Goal: Find specific page/section: Find specific page/section

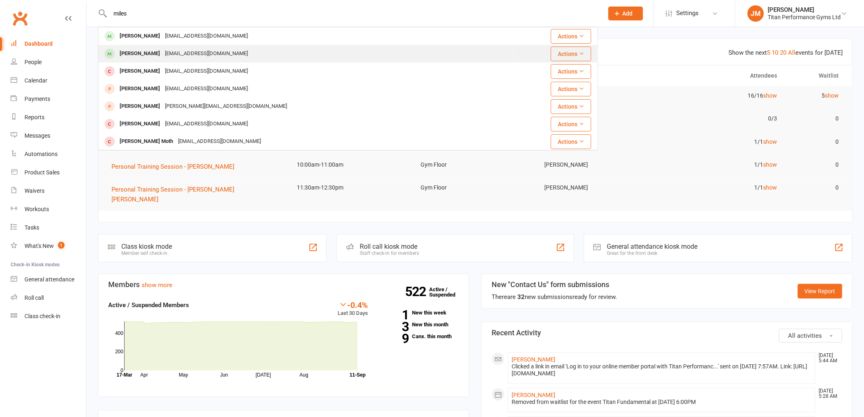
type input "miles"
click at [178, 47] on div "[PERSON_NAME] [EMAIL_ADDRESS][DOMAIN_NAME]" at bounding box center [306, 53] width 415 height 17
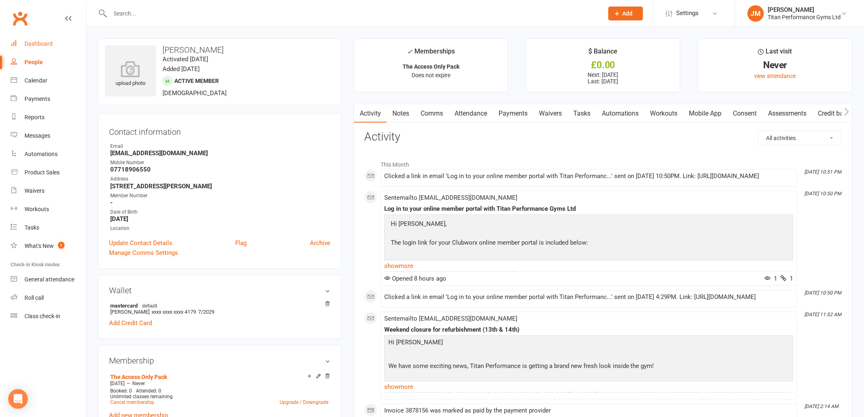
click at [54, 48] on link "Dashboard" at bounding box center [49, 44] width 76 height 18
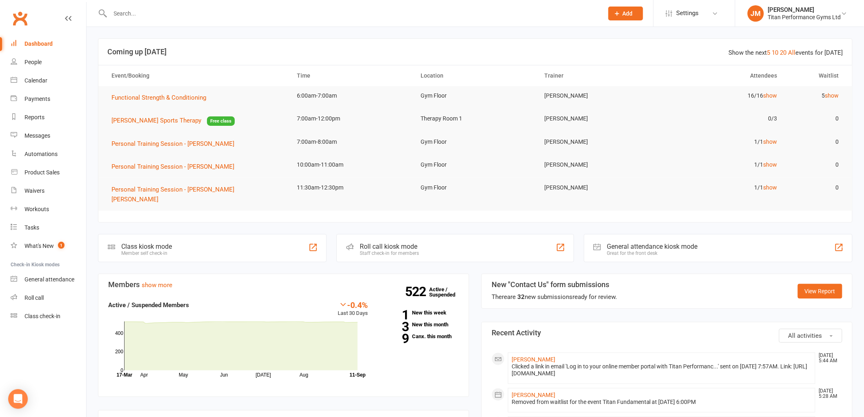
click at [782, 52] on div "Show the next 5 10 20 All events for [DATE]" at bounding box center [786, 53] width 114 height 10
click at [785, 52] on link "20" at bounding box center [783, 52] width 7 height 7
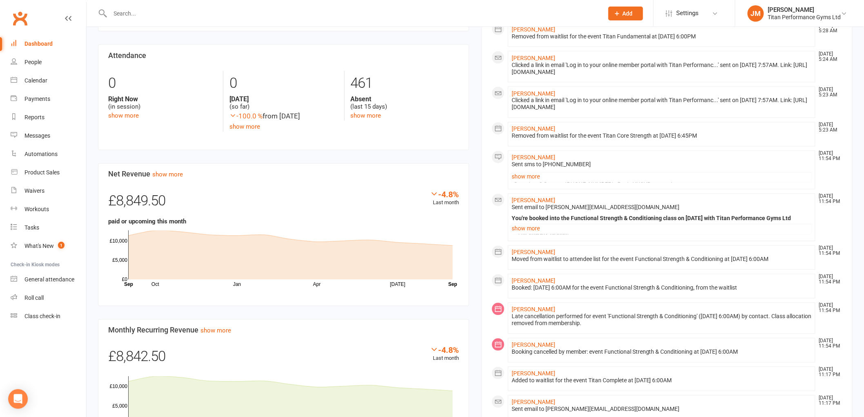
scroll to position [544, 0]
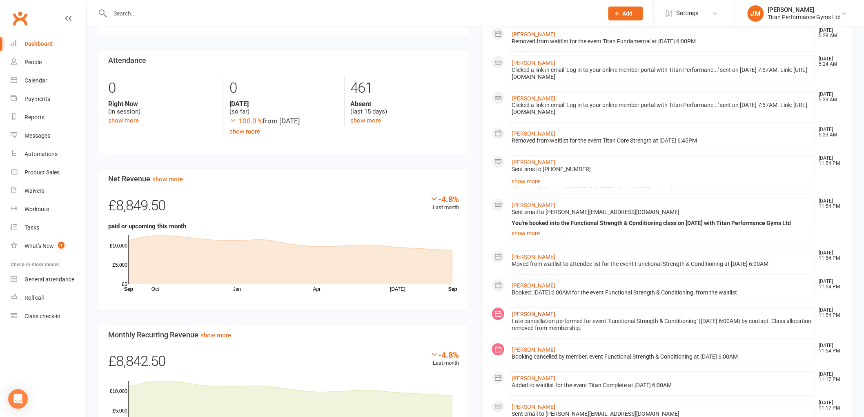
click at [531, 311] on link "[PERSON_NAME]" at bounding box center [534, 314] width 44 height 7
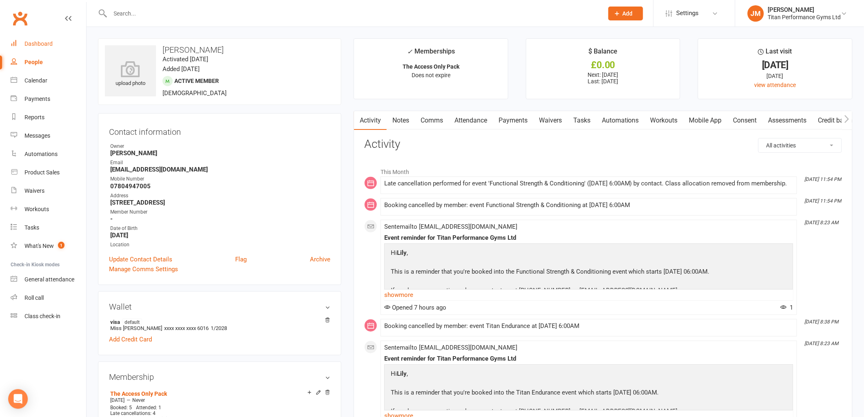
click at [48, 38] on link "Dashboard" at bounding box center [49, 44] width 76 height 18
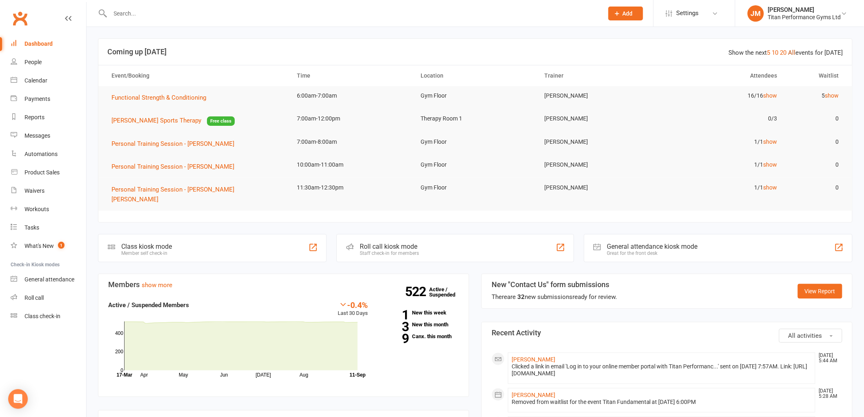
click at [794, 54] on link "All" at bounding box center [791, 52] width 7 height 7
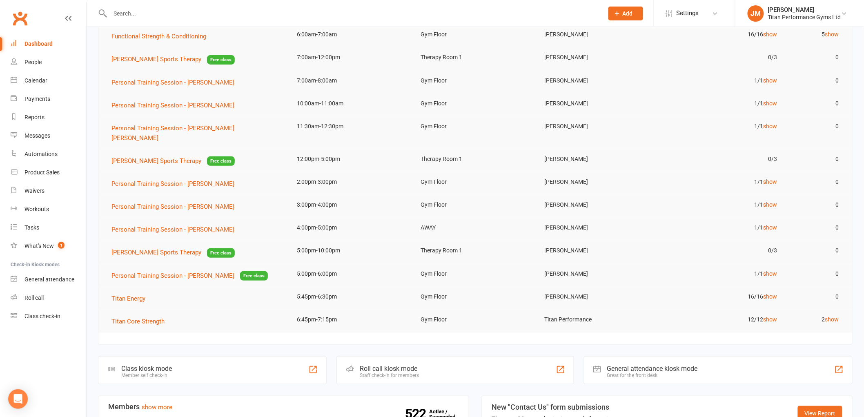
scroll to position [45, 0]
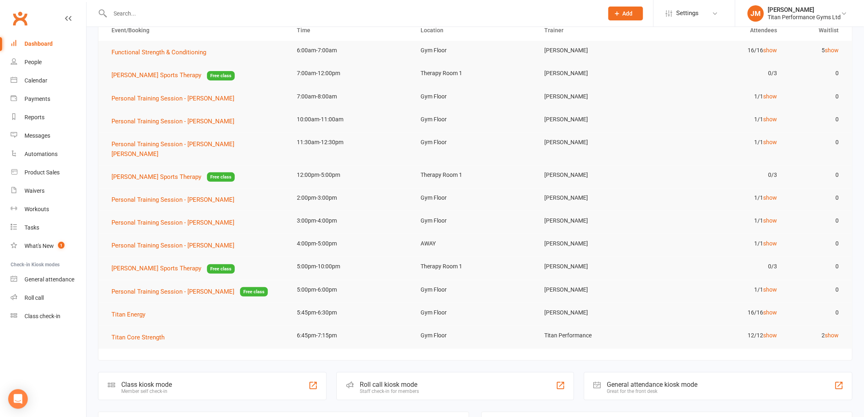
click at [527, 165] on td "Therapy Room 1" at bounding box center [475, 174] width 124 height 19
